Goal: Task Accomplishment & Management: Use online tool/utility

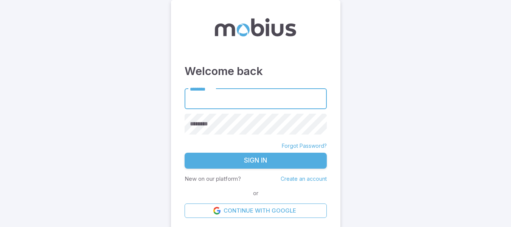
click at [227, 98] on input "********" at bounding box center [256, 99] width 142 height 21
type input "******"
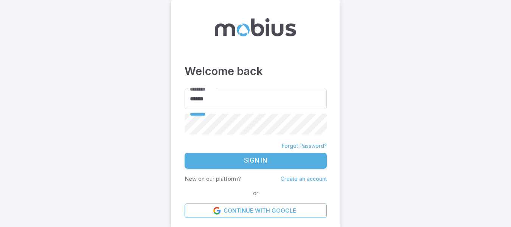
click at [185, 153] on button "Sign In" at bounding box center [256, 161] width 142 height 16
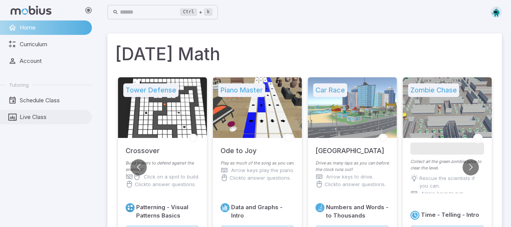
click at [37, 115] on span "Live Class" at bounding box center [53, 117] width 67 height 8
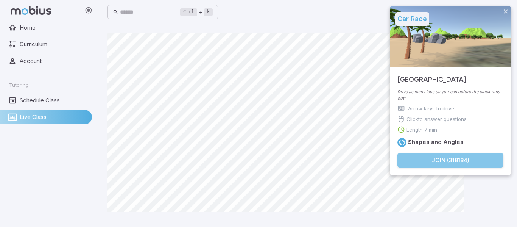
click at [436, 161] on button "Join ( 318184 )" at bounding box center [451, 160] width 106 height 14
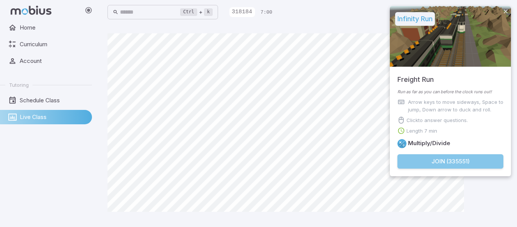
click at [408, 158] on button "Join ( 335551 )" at bounding box center [451, 161] width 106 height 14
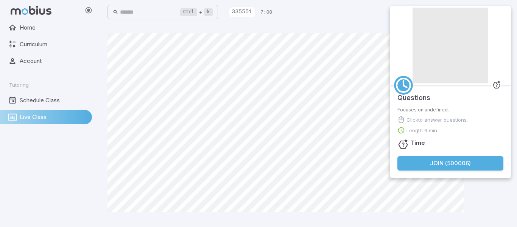
drag, startPoint x: 450, startPoint y: 77, endPoint x: 421, endPoint y: 78, distance: 29.2
click at [421, 78] on span "Join Activity" at bounding box center [451, 46] width 76 height 76
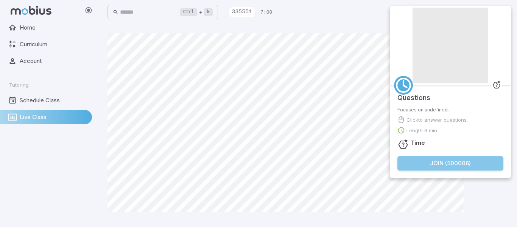
click at [427, 164] on button "Join ( 500006 )" at bounding box center [451, 163] width 106 height 14
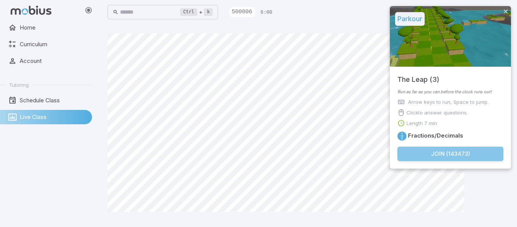
drag, startPoint x: 424, startPoint y: 151, endPoint x: 461, endPoint y: 148, distance: 38.0
click at [461, 148] on button "Join ( 143473 )" at bounding box center [451, 154] width 106 height 14
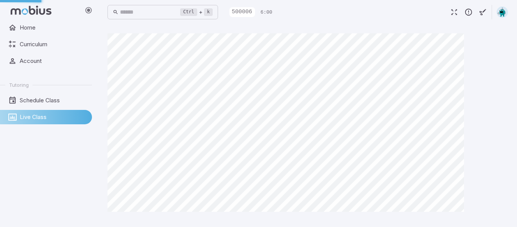
click at [461, 148] on div "Parkour The Leap (3) Run as far as you can before the clock runs out! Arrow key…" at bounding box center [450, 90] width 121 height 168
click at [6, 226] on html "Home Curriculum Account Tutoring Schedule Class Live Class Ctrl + k ​ 143473 7:…" at bounding box center [258, 113] width 517 height 227
click at [489, 172] on div at bounding box center [308, 125] width 401 height 184
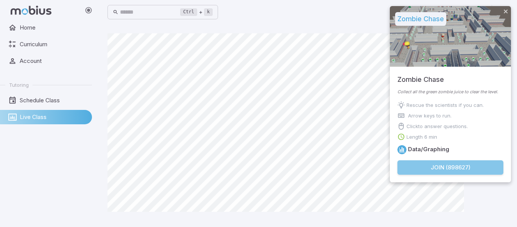
click at [479, 165] on button "Join ( 898627 )" at bounding box center [451, 167] width 106 height 14
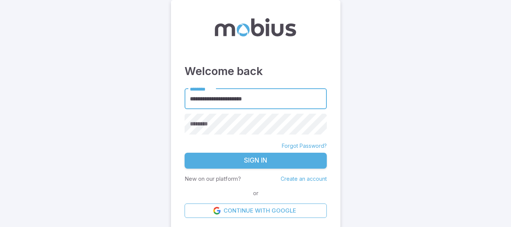
drag, startPoint x: 274, startPoint y: 97, endPoint x: 158, endPoint y: 95, distance: 115.8
click at [158, 95] on main "**********" at bounding box center [255, 114] width 511 height 228
